Goal: Communication & Community: Answer question/provide support

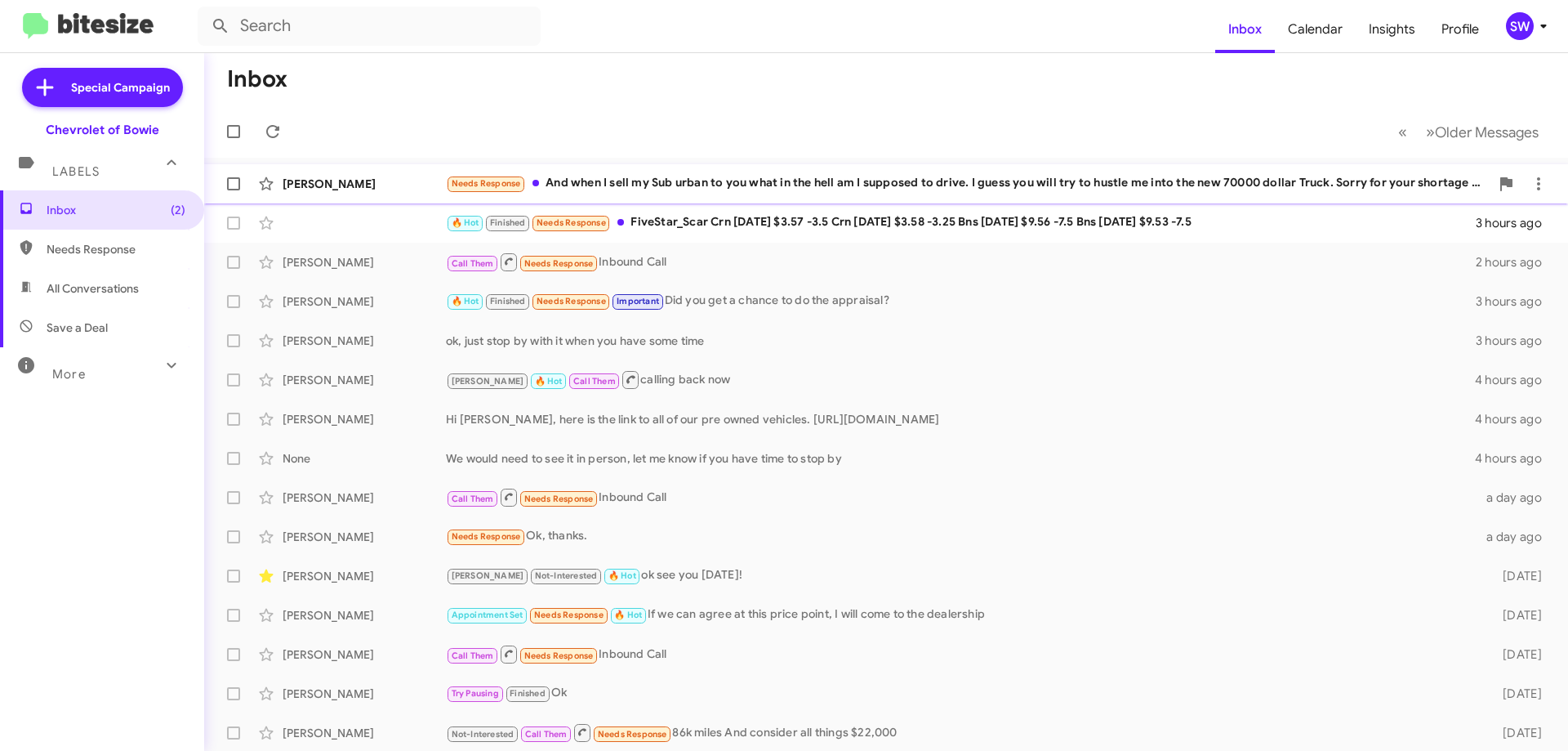
drag, startPoint x: 713, startPoint y: 185, endPoint x: 738, endPoint y: 178, distance: 26.0
click at [716, 185] on div "Needs Response And when I sell my Sub urban to you what in the hell am I suppos…" at bounding box center [968, 183] width 1044 height 19
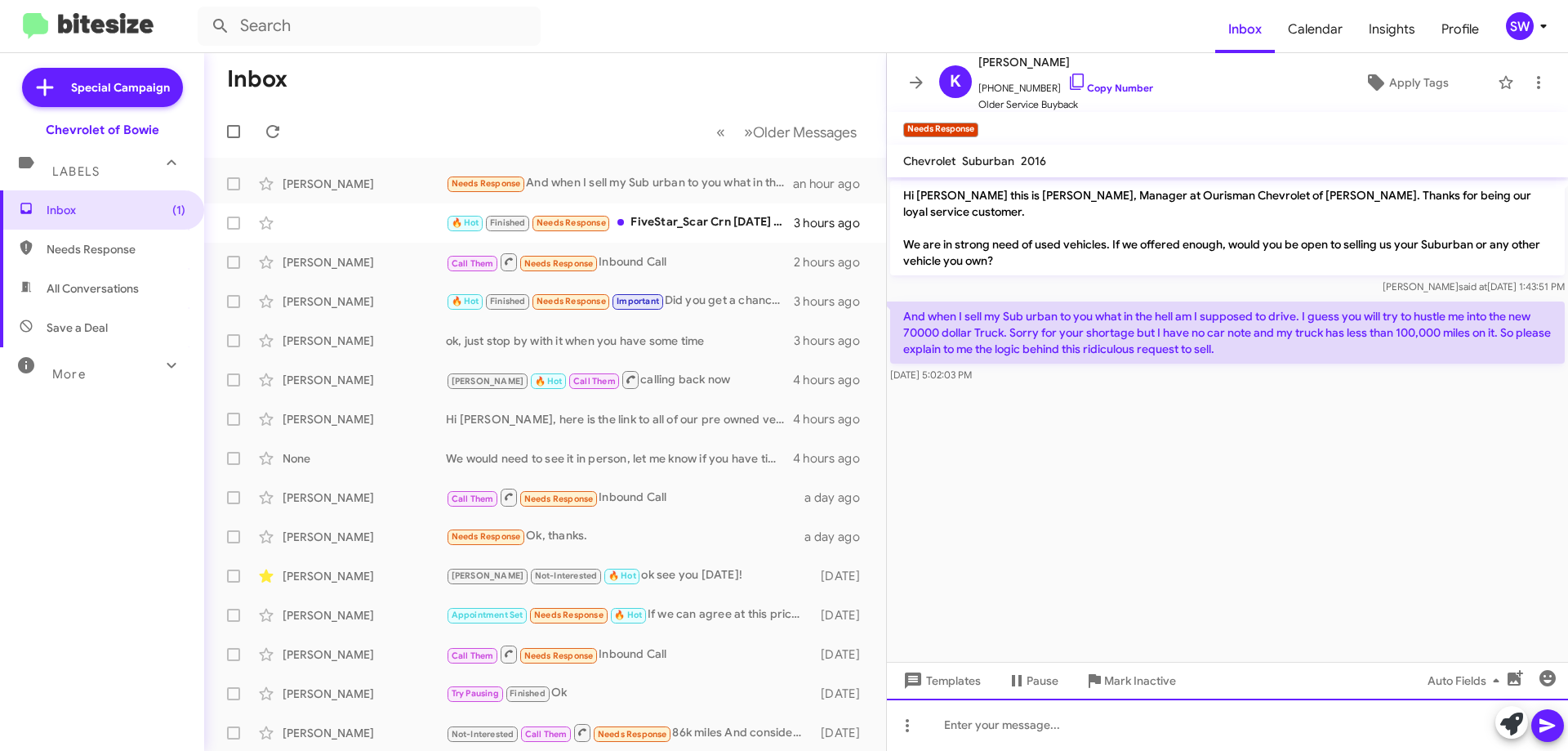
click at [1062, 725] on div at bounding box center [1227, 724] width 682 height 52
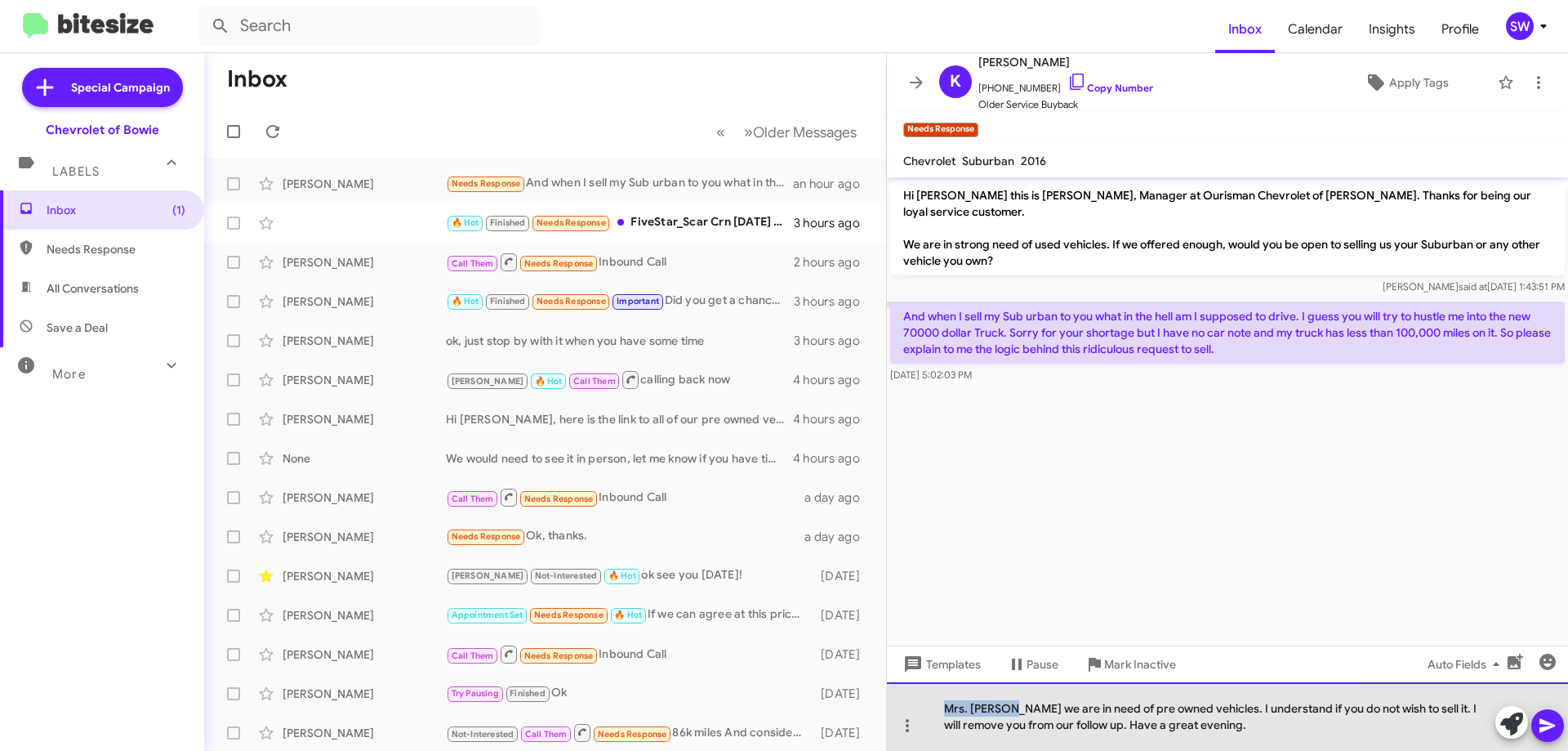
drag, startPoint x: 942, startPoint y: 706, endPoint x: 1012, endPoint y: 710, distance: 70.1
click at [1012, 710] on div "Mrs. [PERSON_NAME] we are in need of pre owned vehicles. I understand if you do…" at bounding box center [1227, 715] width 682 height 68
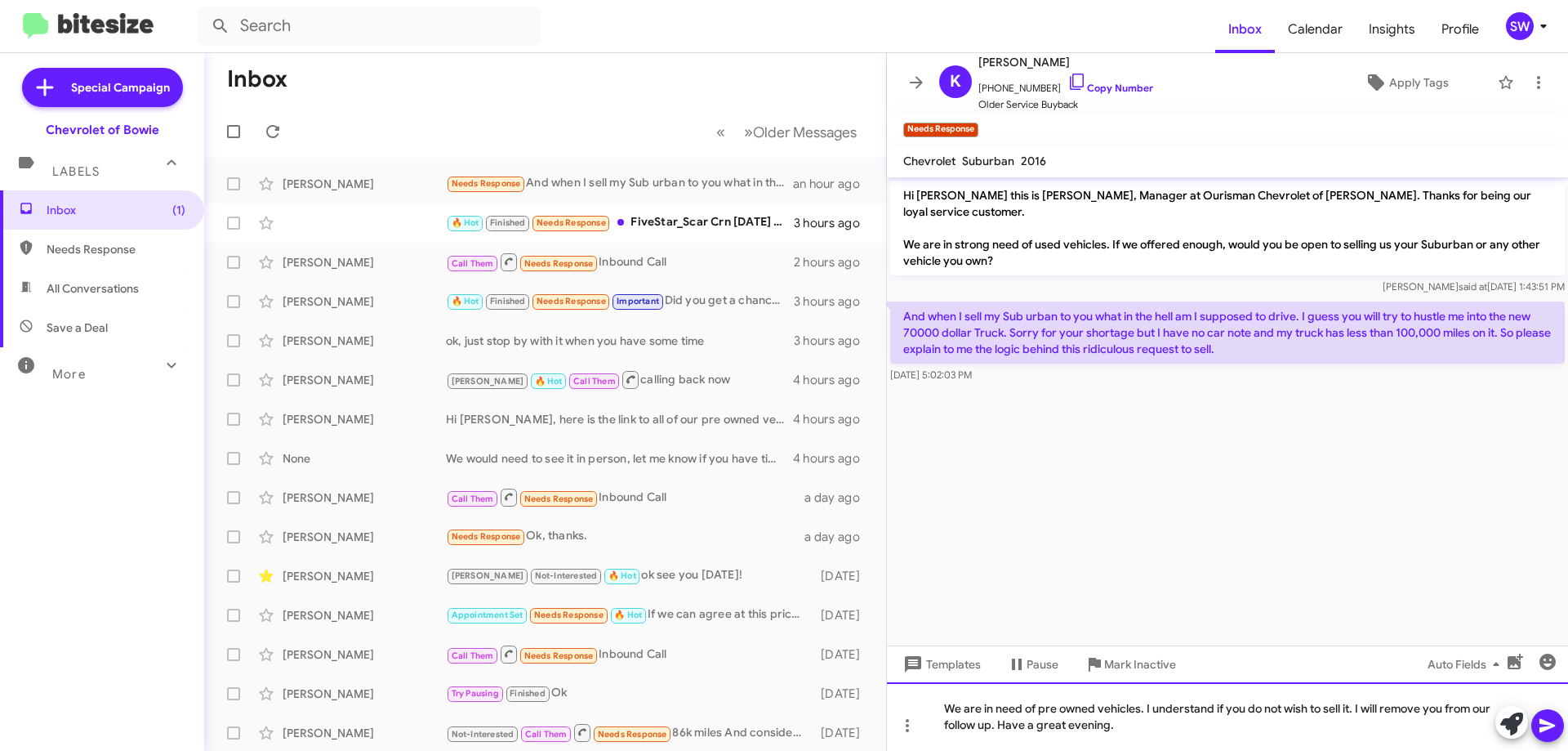
click at [1171, 720] on div "We are in need of pre owned vehicles. I understand if you do not wish to sell i…" at bounding box center [1227, 715] width 682 height 68
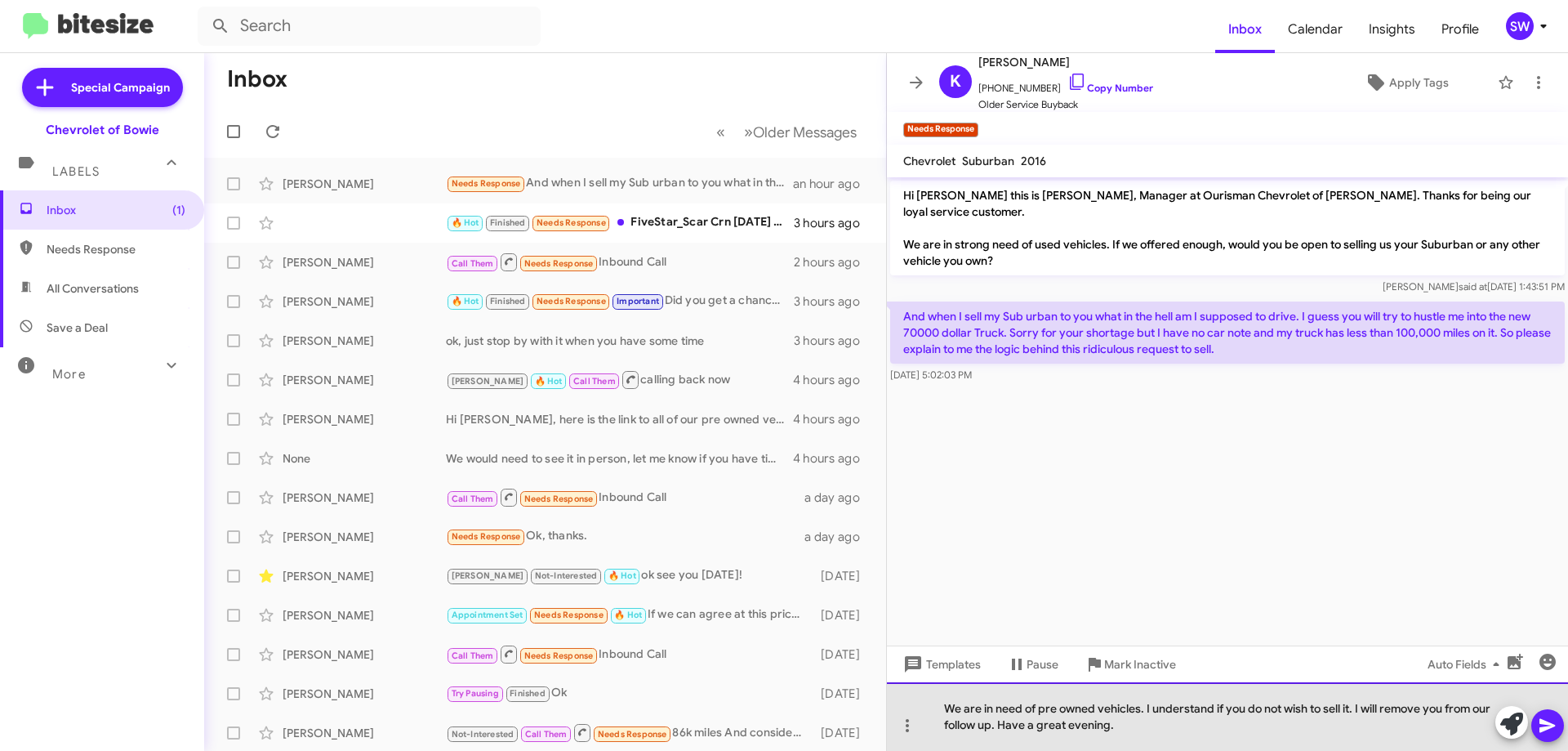
drag, startPoint x: 1148, startPoint y: 705, endPoint x: 1147, endPoint y: 715, distance: 10.0
click at [1147, 706] on div "We are in need of pre owned vehicles. I understand if you do not wish to sell i…" at bounding box center [1227, 715] width 682 height 68
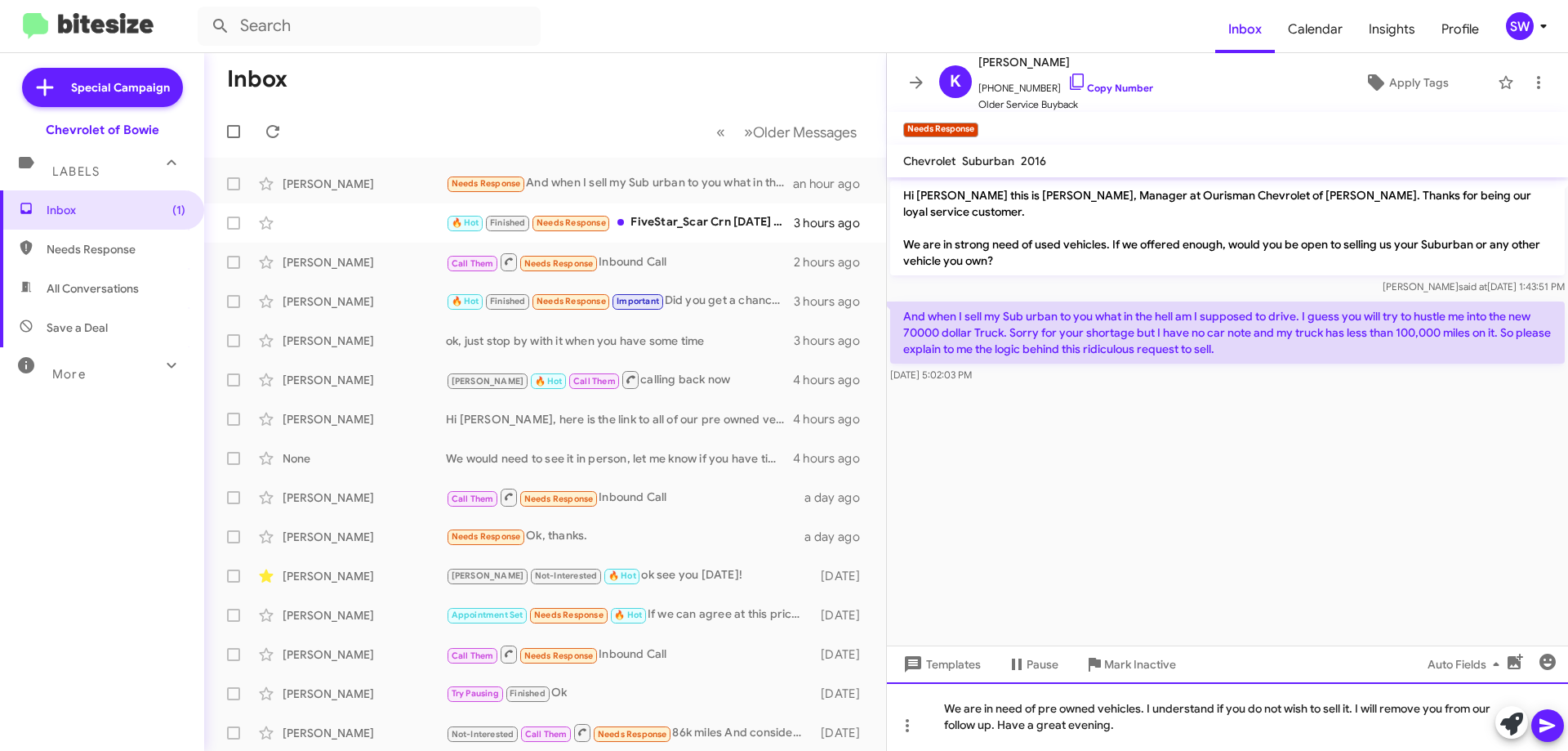
click at [1152, 731] on div "We are in need of pre owned vehicles. I understand if you do not wish to sell i…" at bounding box center [1227, 715] width 682 height 68
click at [1534, 723] on button at bounding box center [1548, 725] width 33 height 33
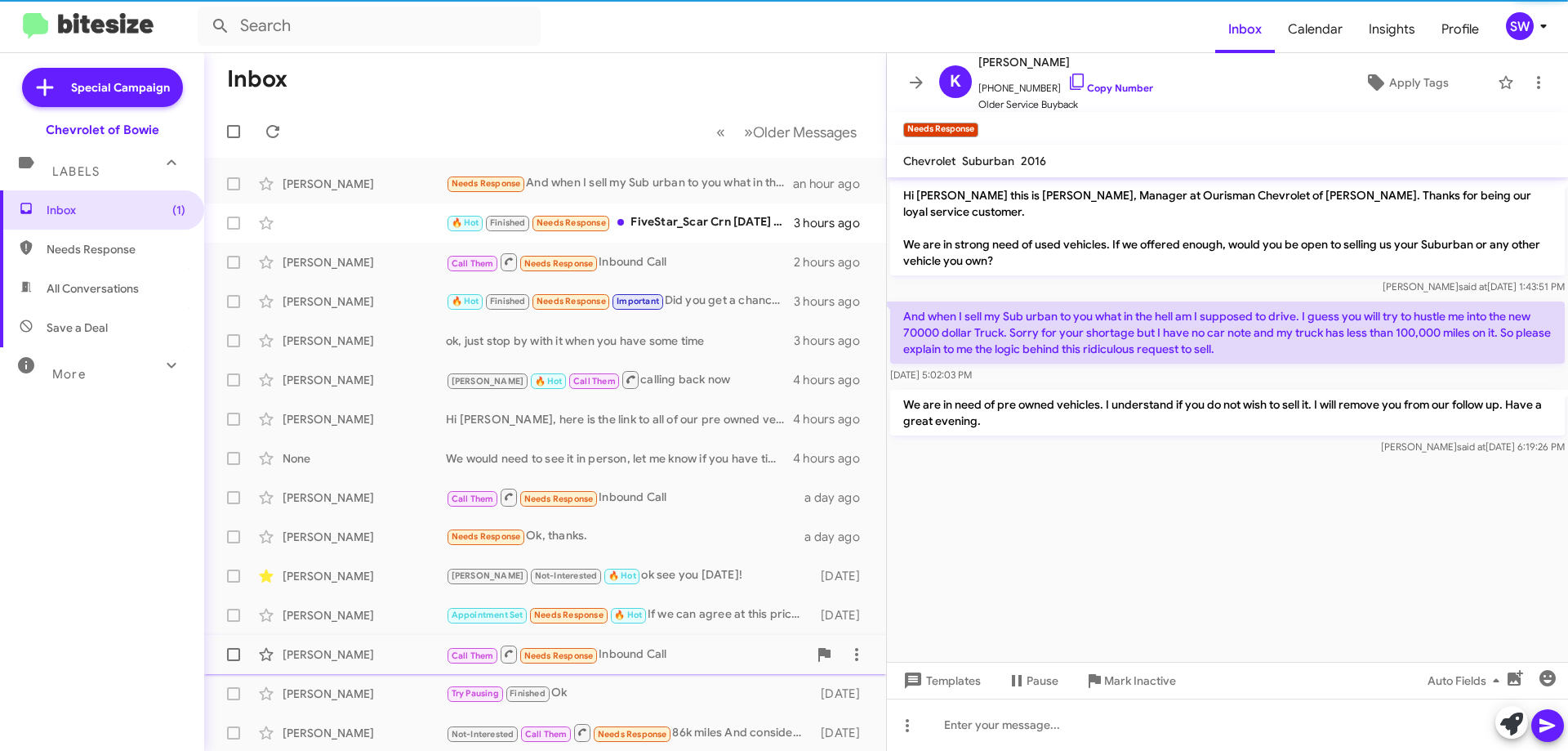
click at [1117, 674] on span "Mark Inactive" at bounding box center [1140, 681] width 72 height 29
